Goal: Task Accomplishment & Management: Manage account settings

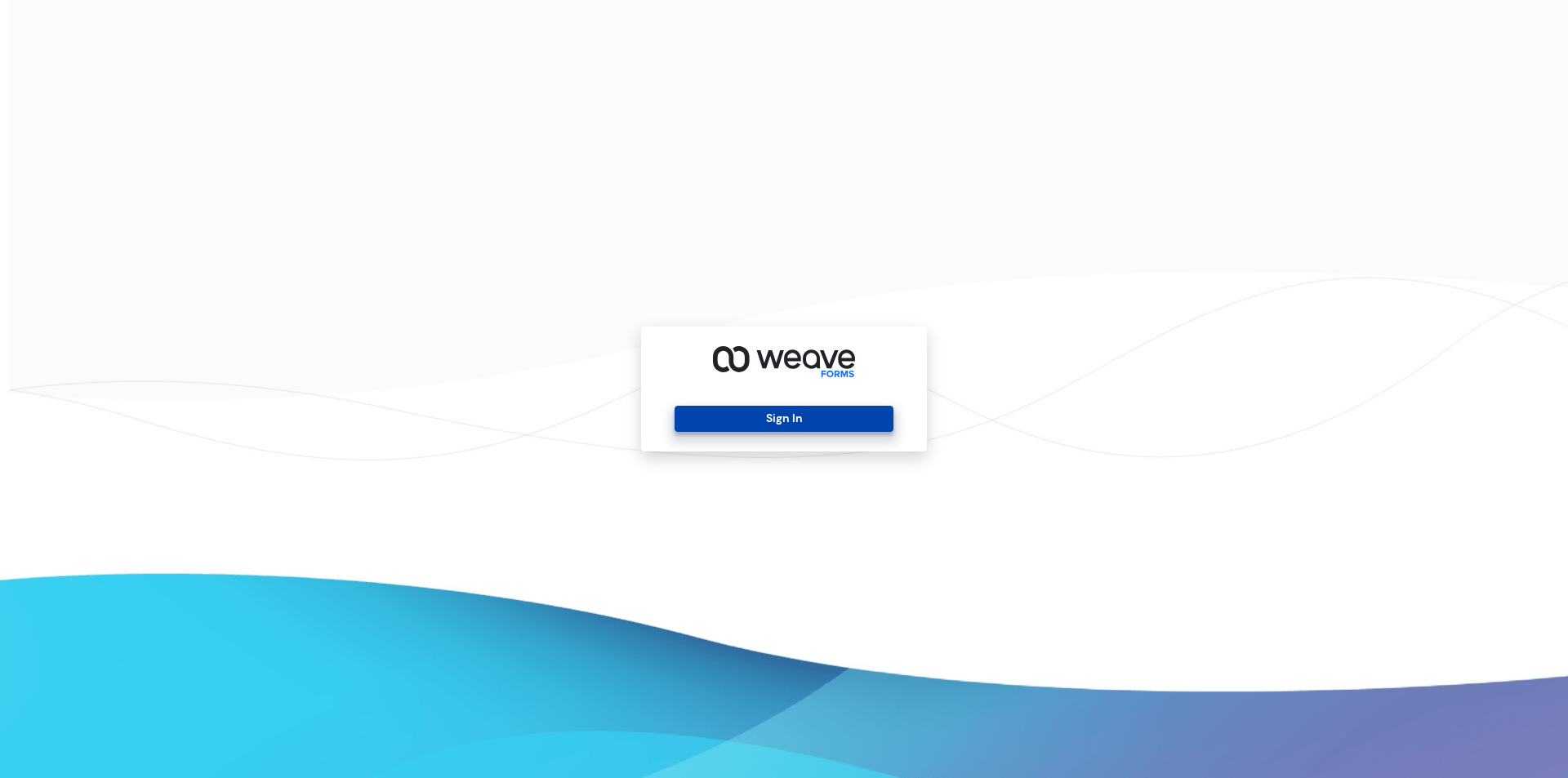
click at [718, 419] on button "Sign In" at bounding box center [784, 418] width 218 height 26
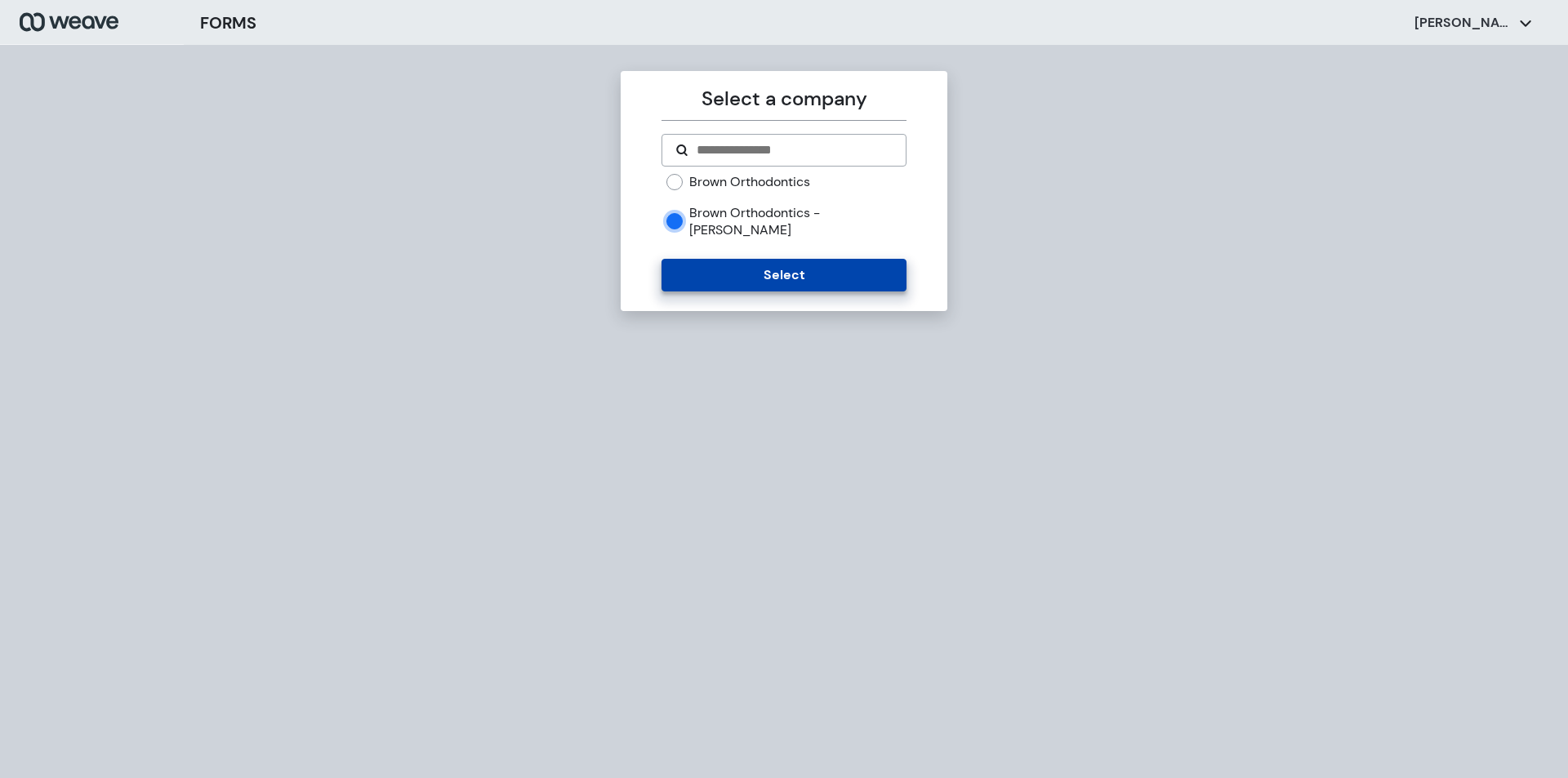
click at [720, 259] on button "Select" at bounding box center [783, 276] width 244 height 33
